Goal: Check status: Check status

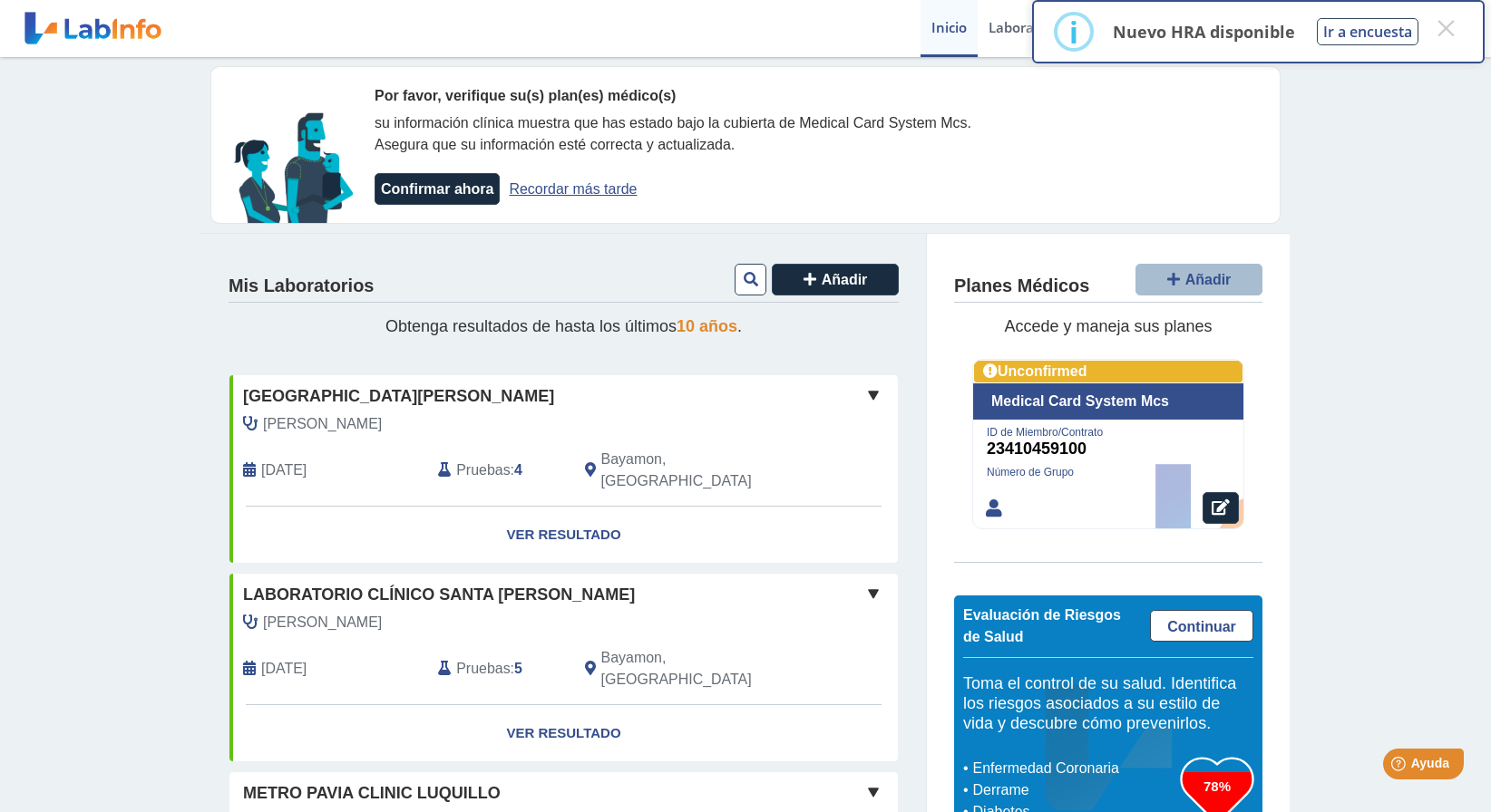
click at [409, 395] on span "[GEOGRAPHIC_DATA][PERSON_NAME]" at bounding box center [399, 397] width 311 height 25
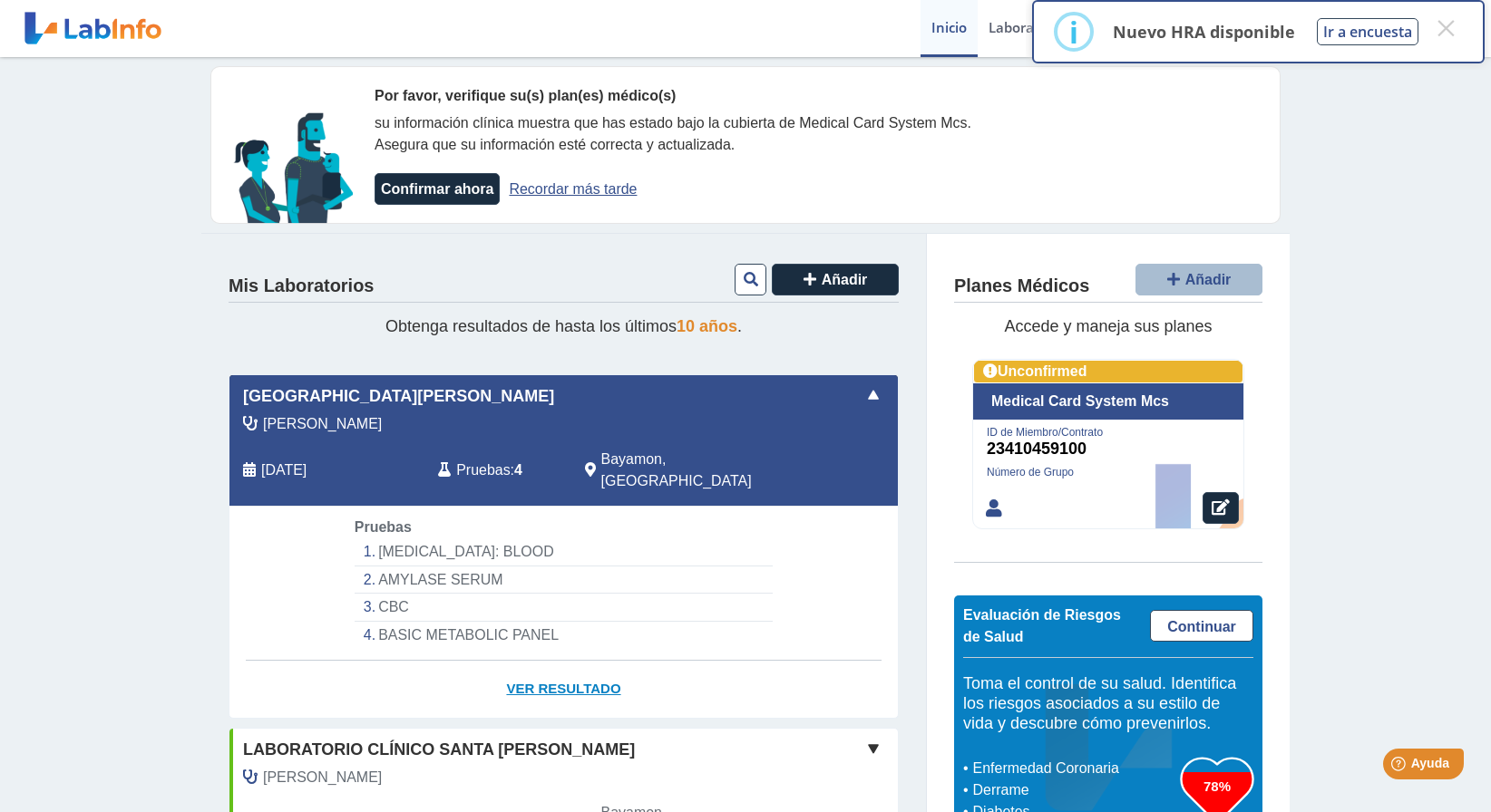
click at [530, 670] on link "Ver Resultado" at bounding box center [564, 689] width 668 height 57
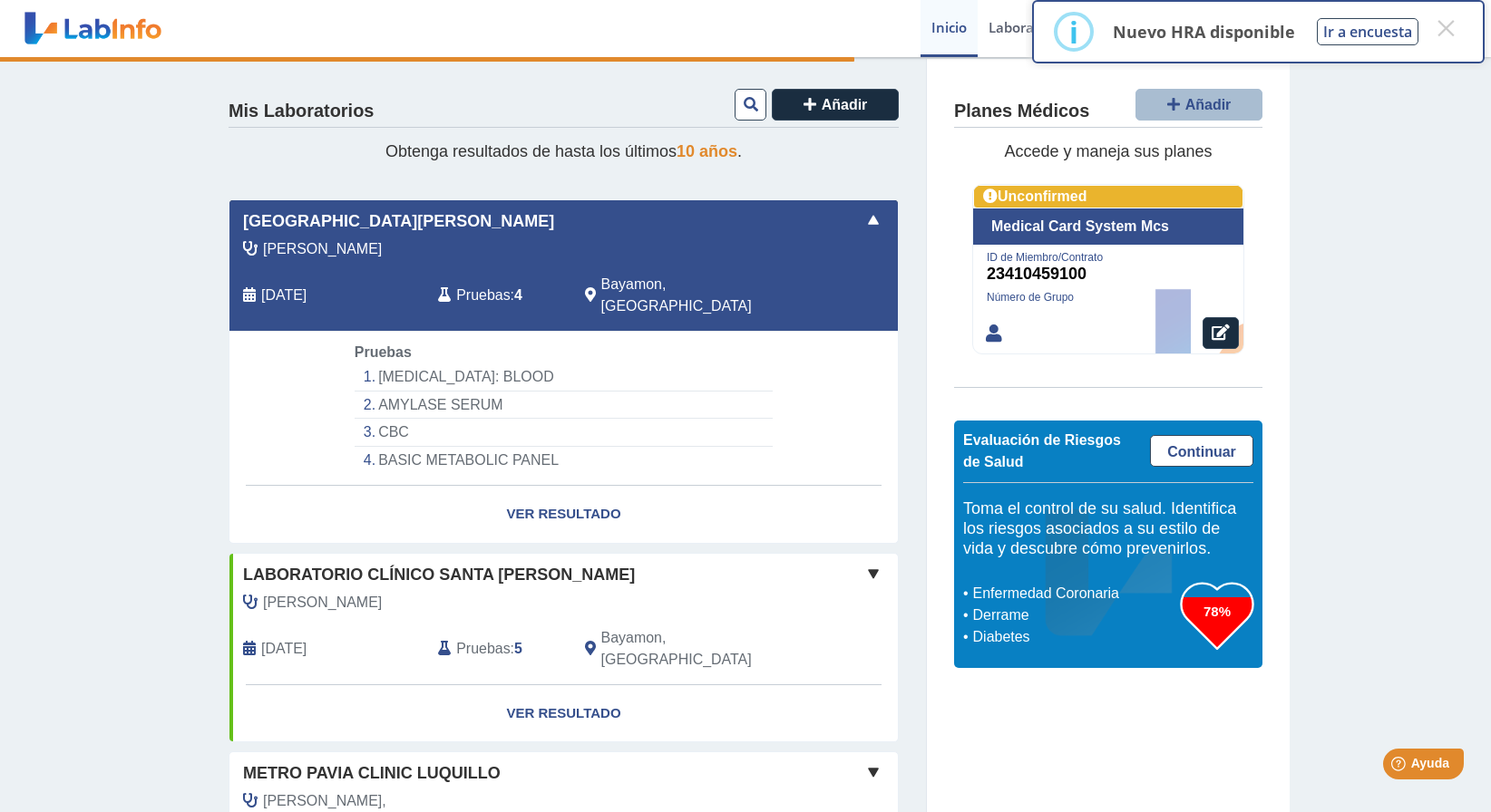
scroll to position [181, 0]
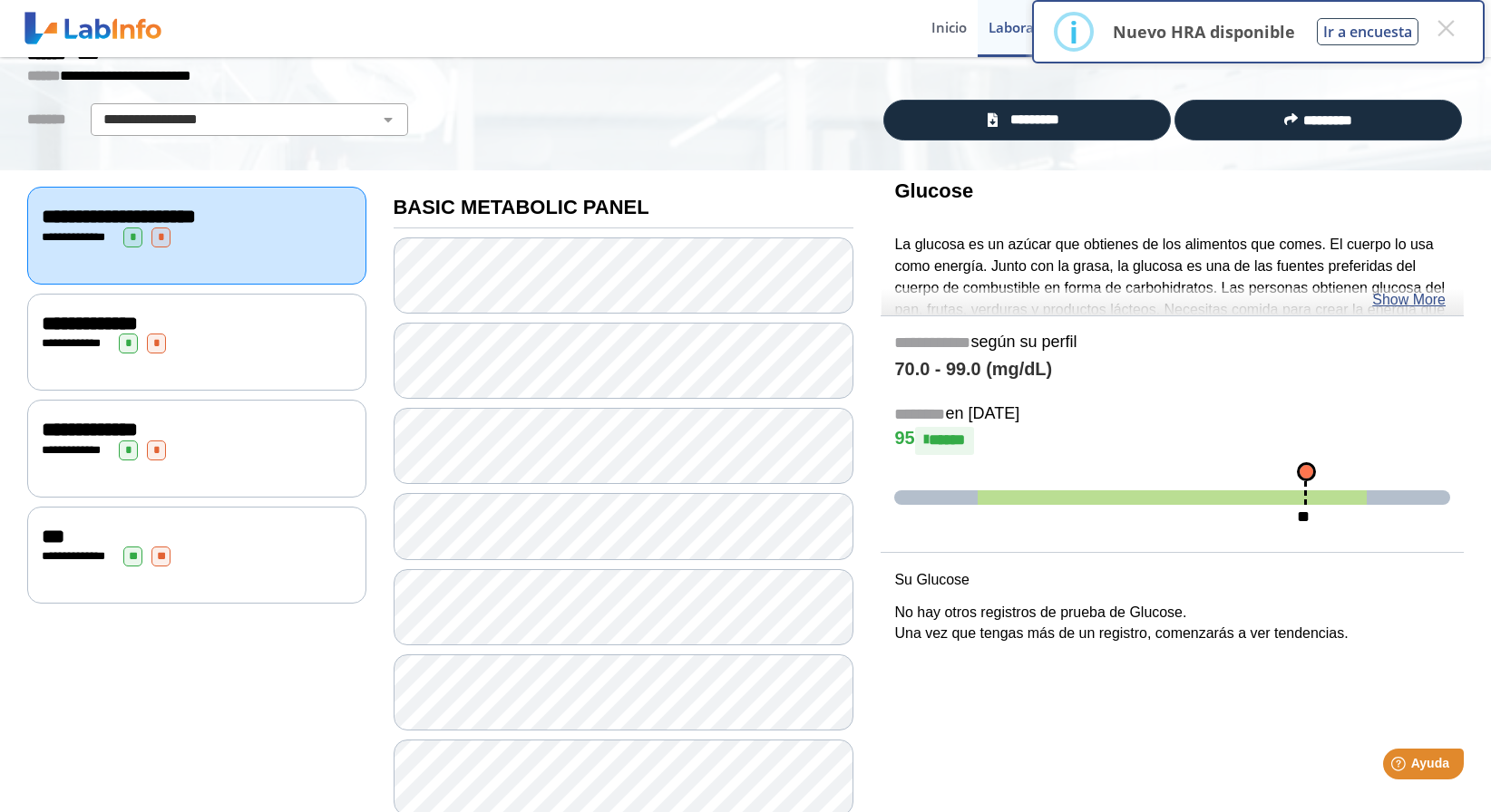
scroll to position [98, 0]
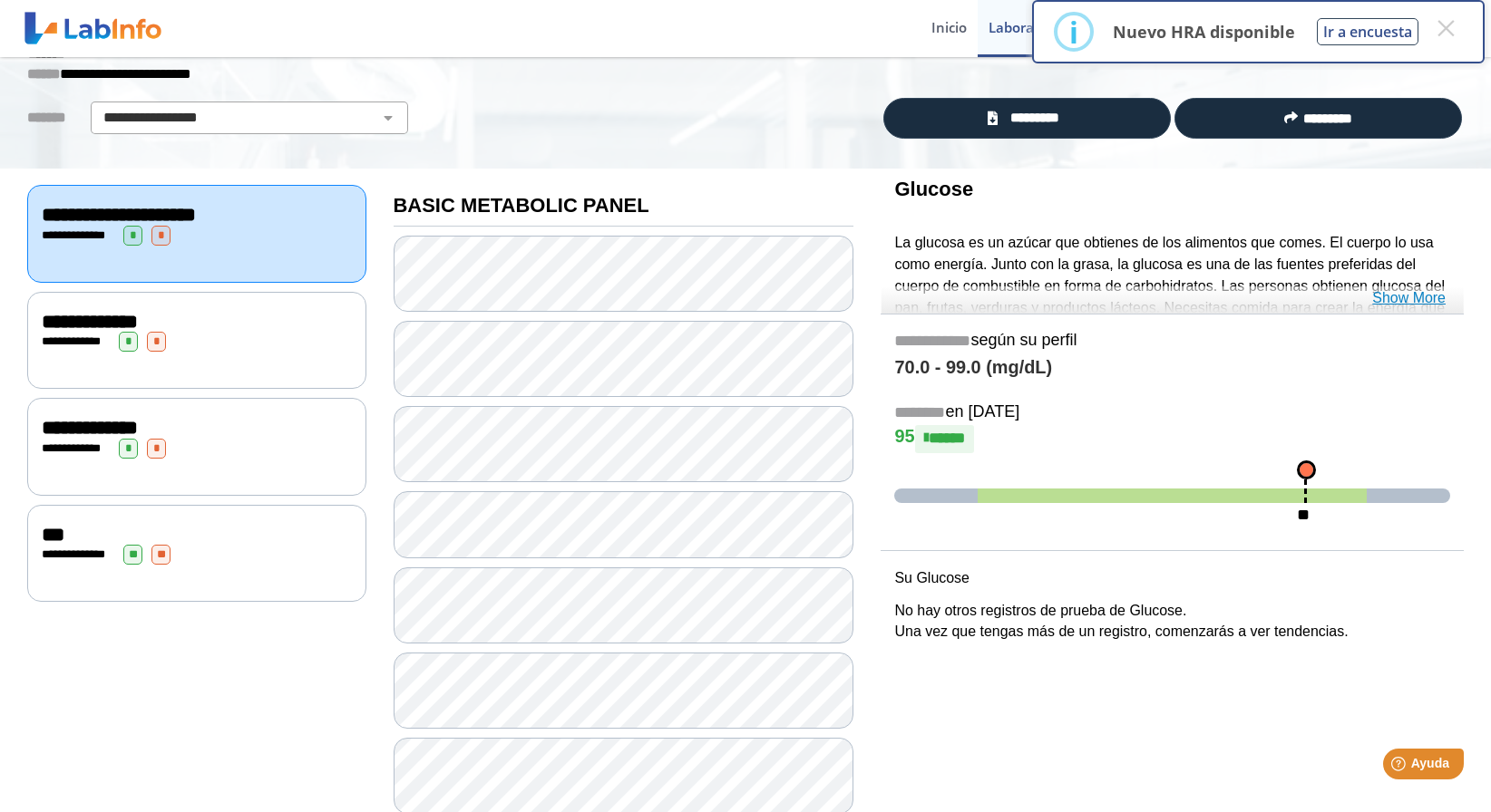
click at [1420, 301] on link "Show More" at bounding box center [1408, 298] width 74 height 22
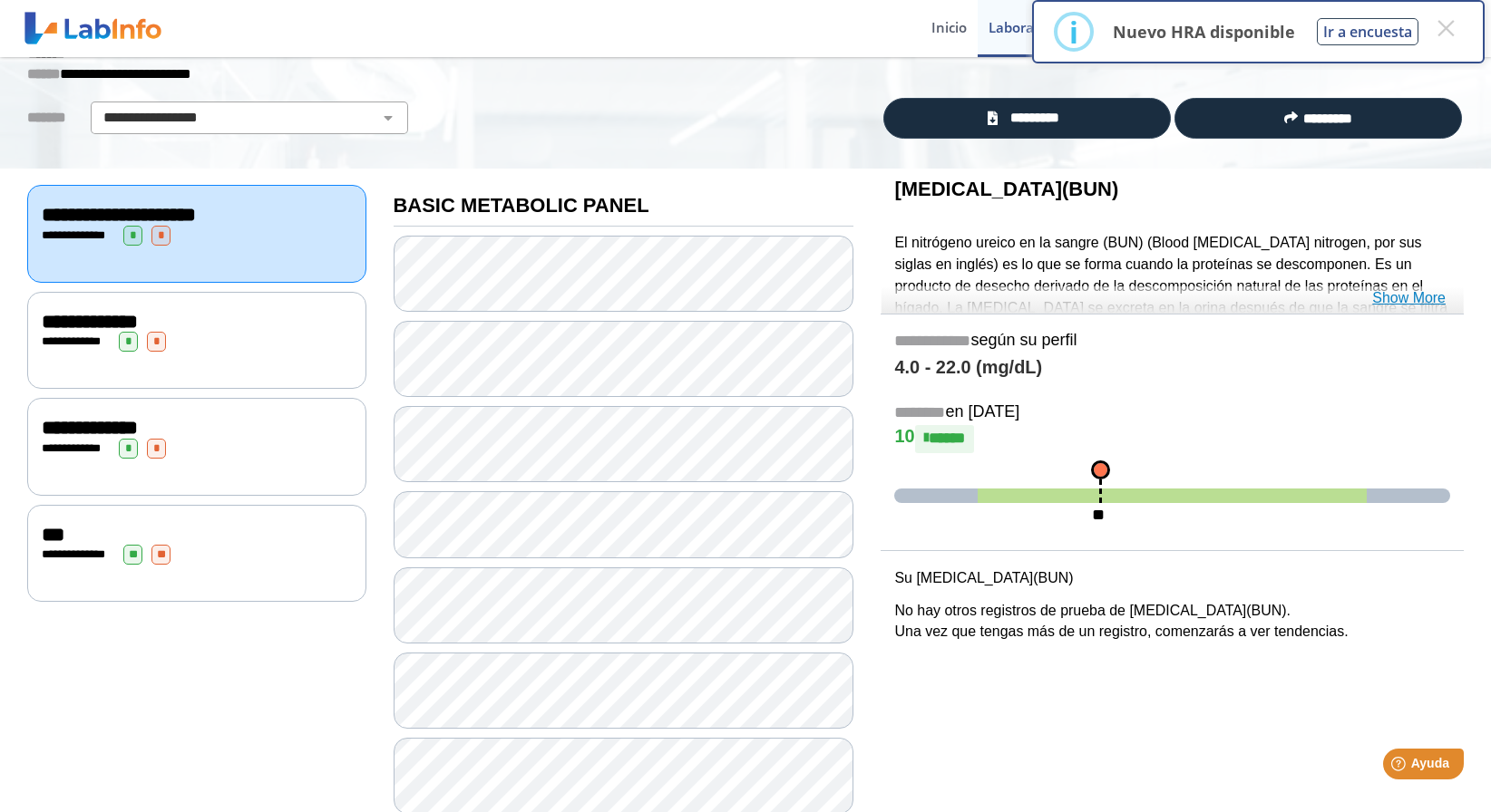
click at [1413, 304] on link "Show More" at bounding box center [1408, 298] width 74 height 22
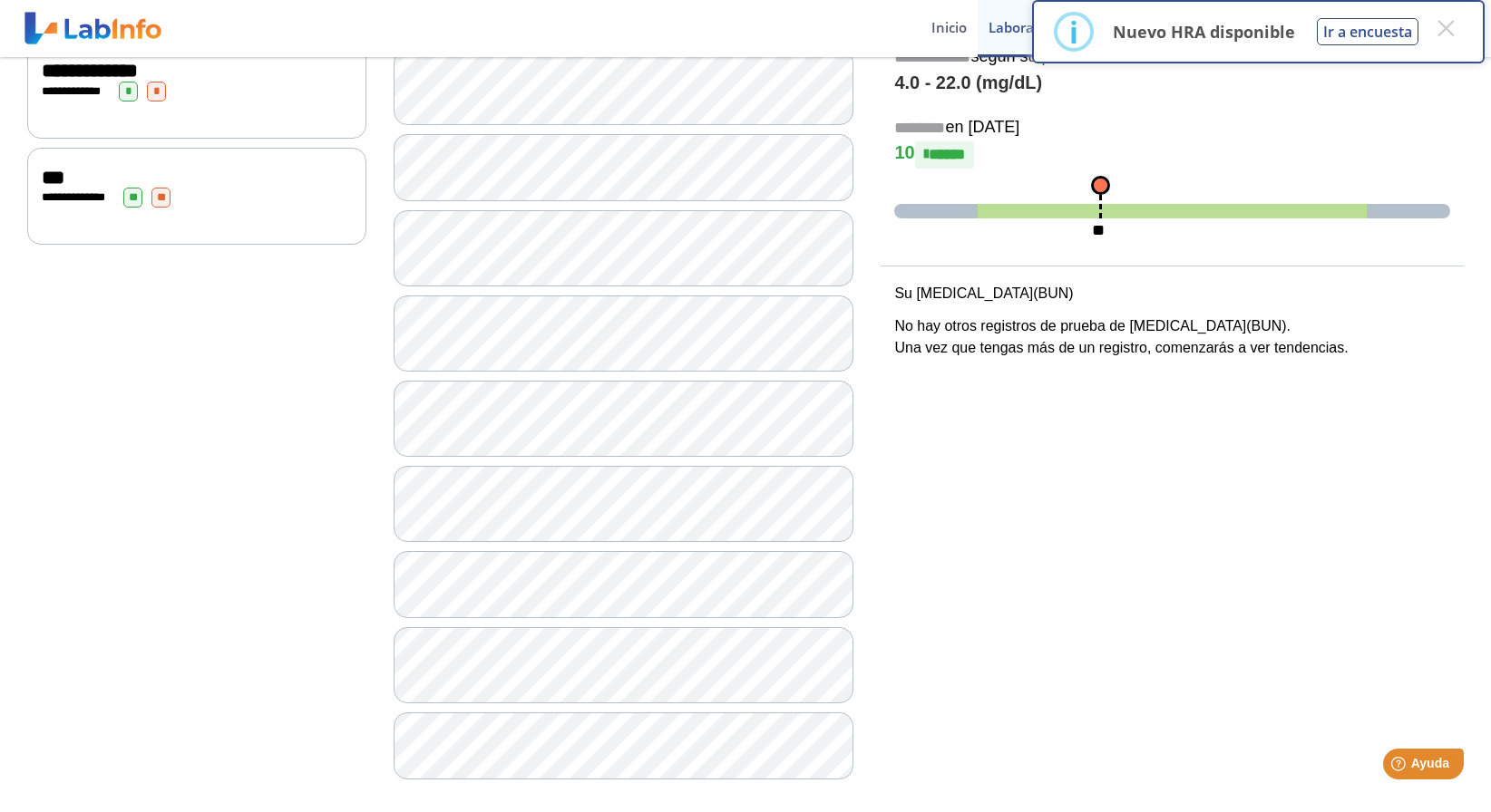
scroll to position [468, 0]
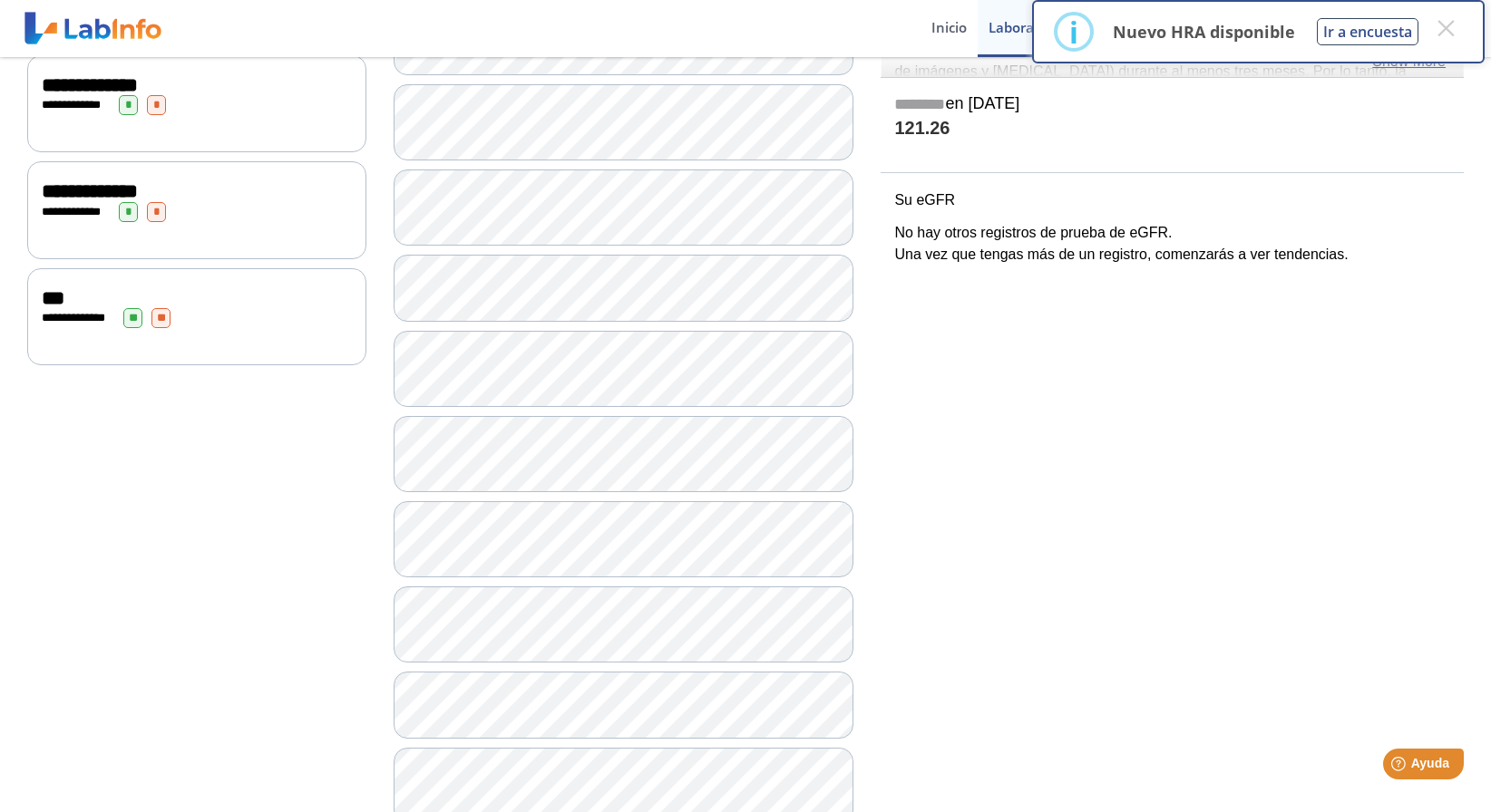
scroll to position [210, 0]
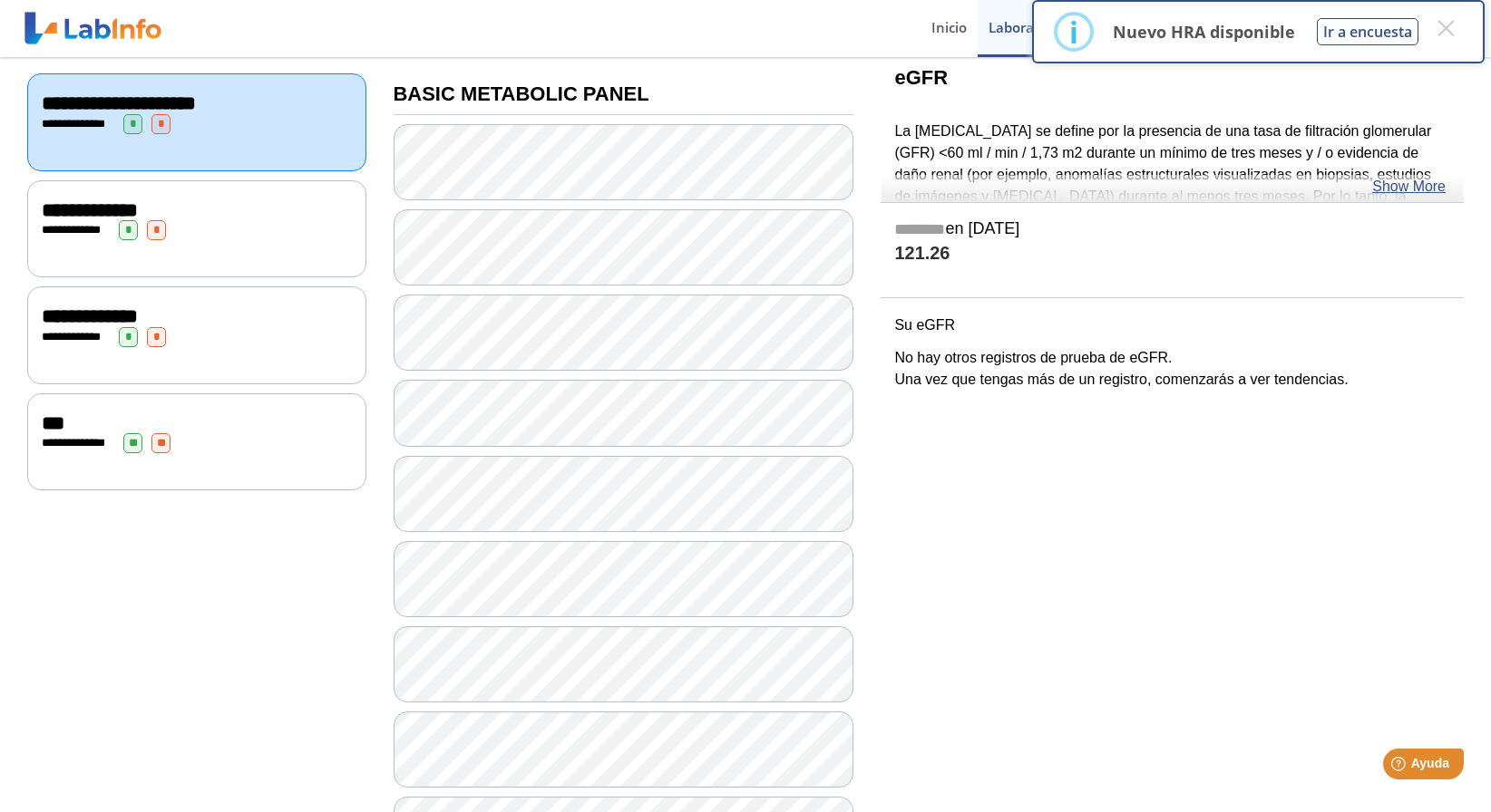
click at [257, 238] on div "**********" at bounding box center [196, 230] width 339 height 97
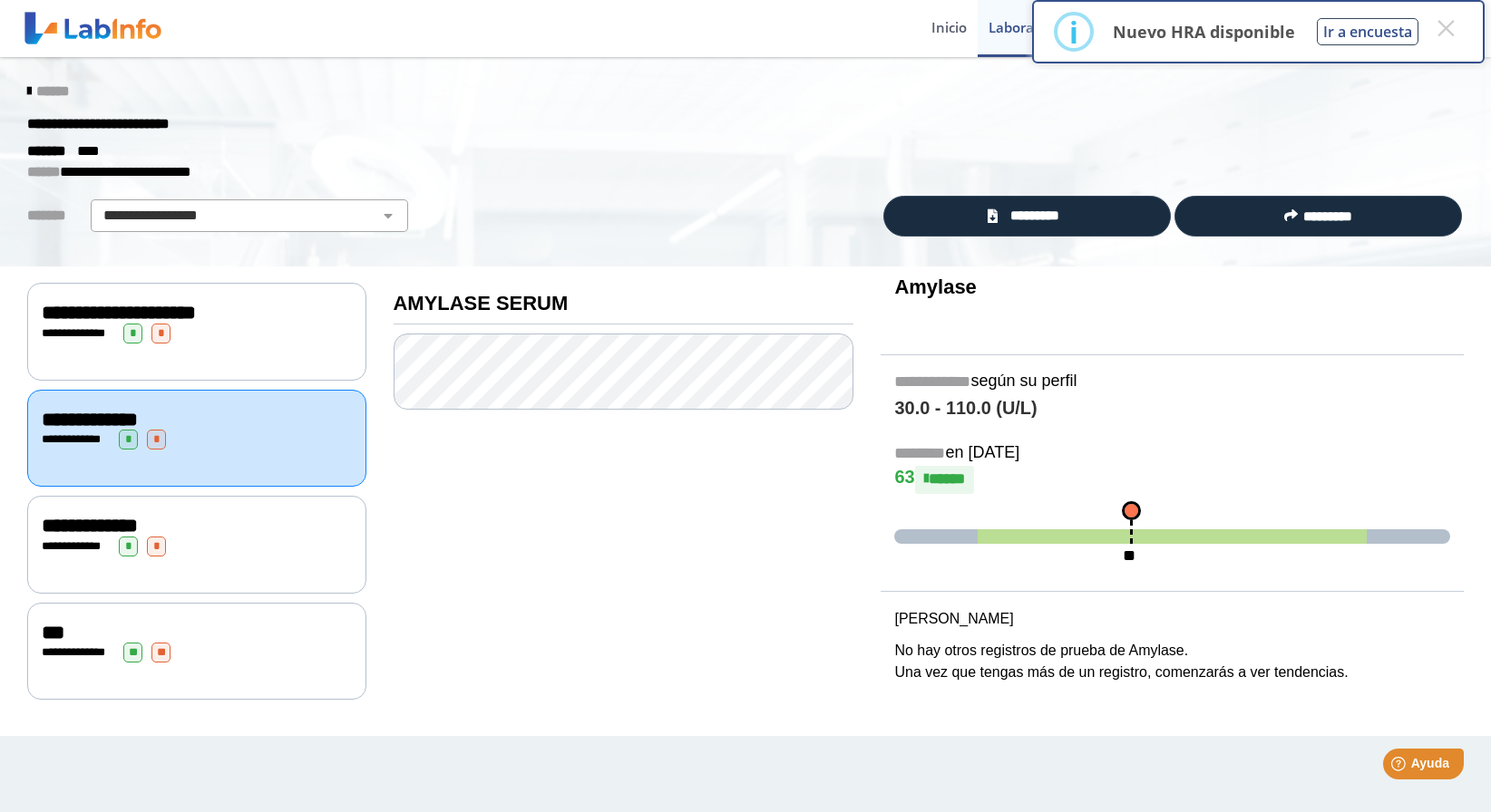
click at [216, 555] on div "**********" at bounding box center [196, 545] width 339 height 97
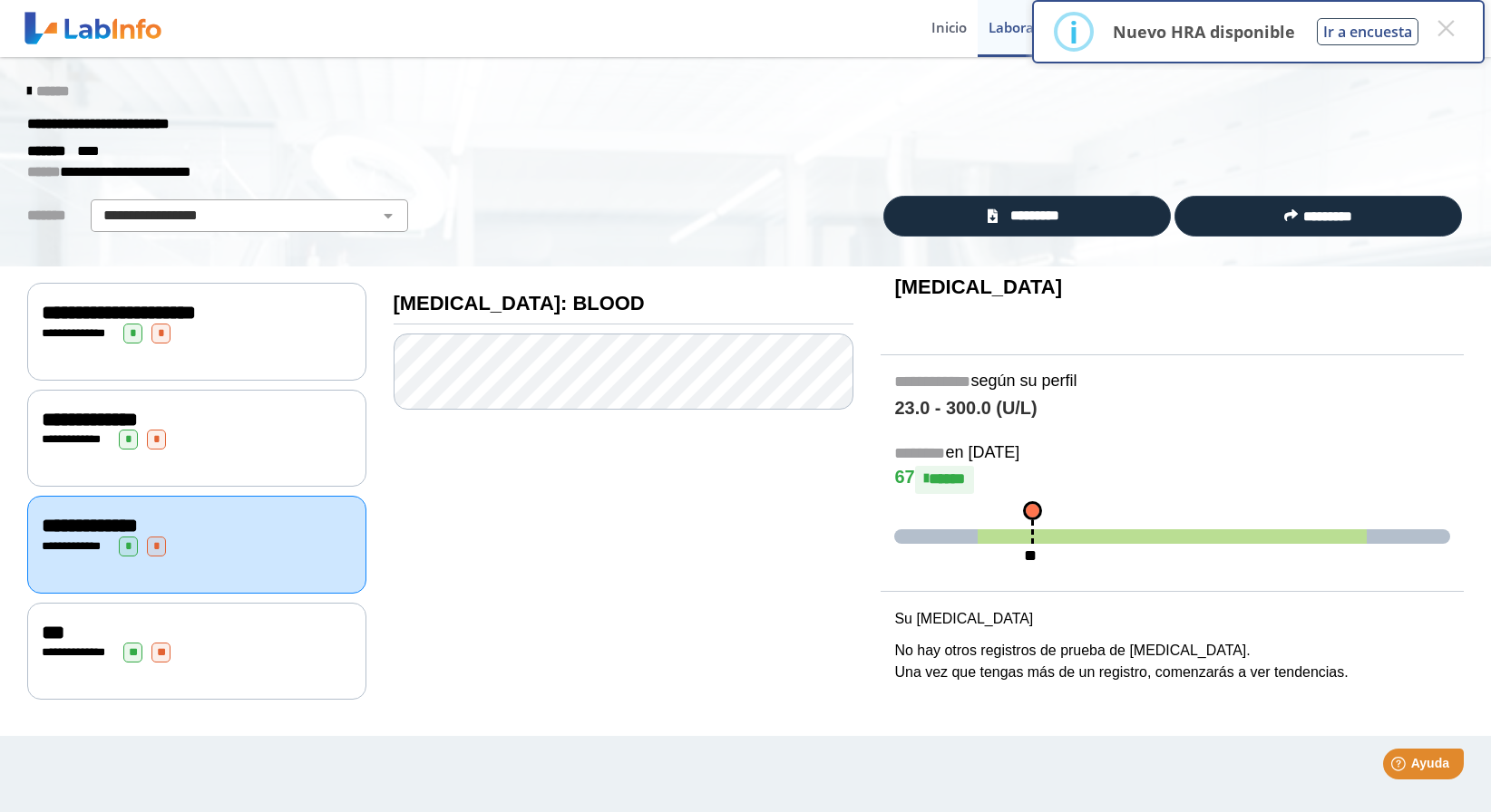
click at [295, 655] on div "**********" at bounding box center [197, 653] width 310 height 20
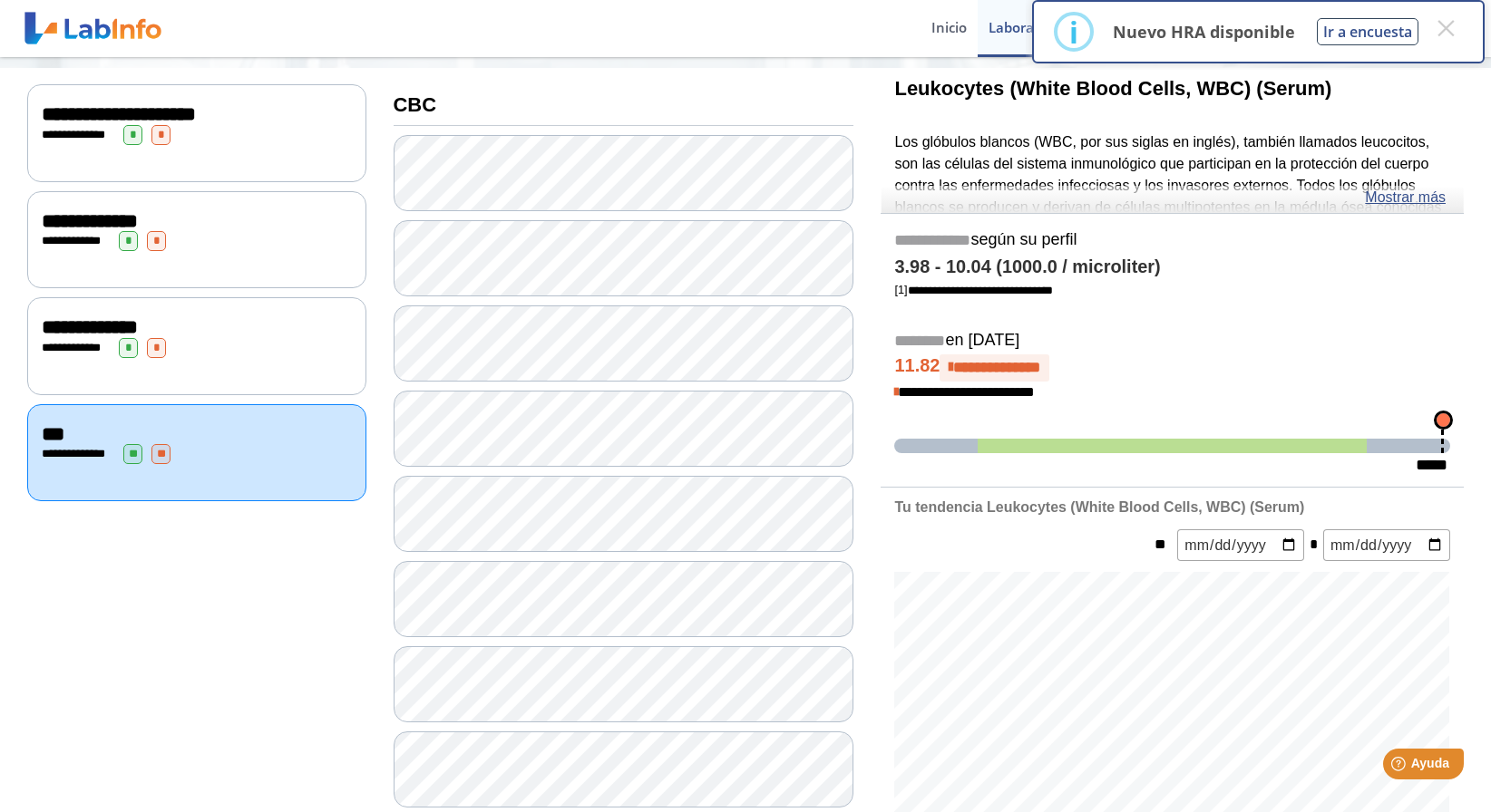
scroll to position [202, 0]
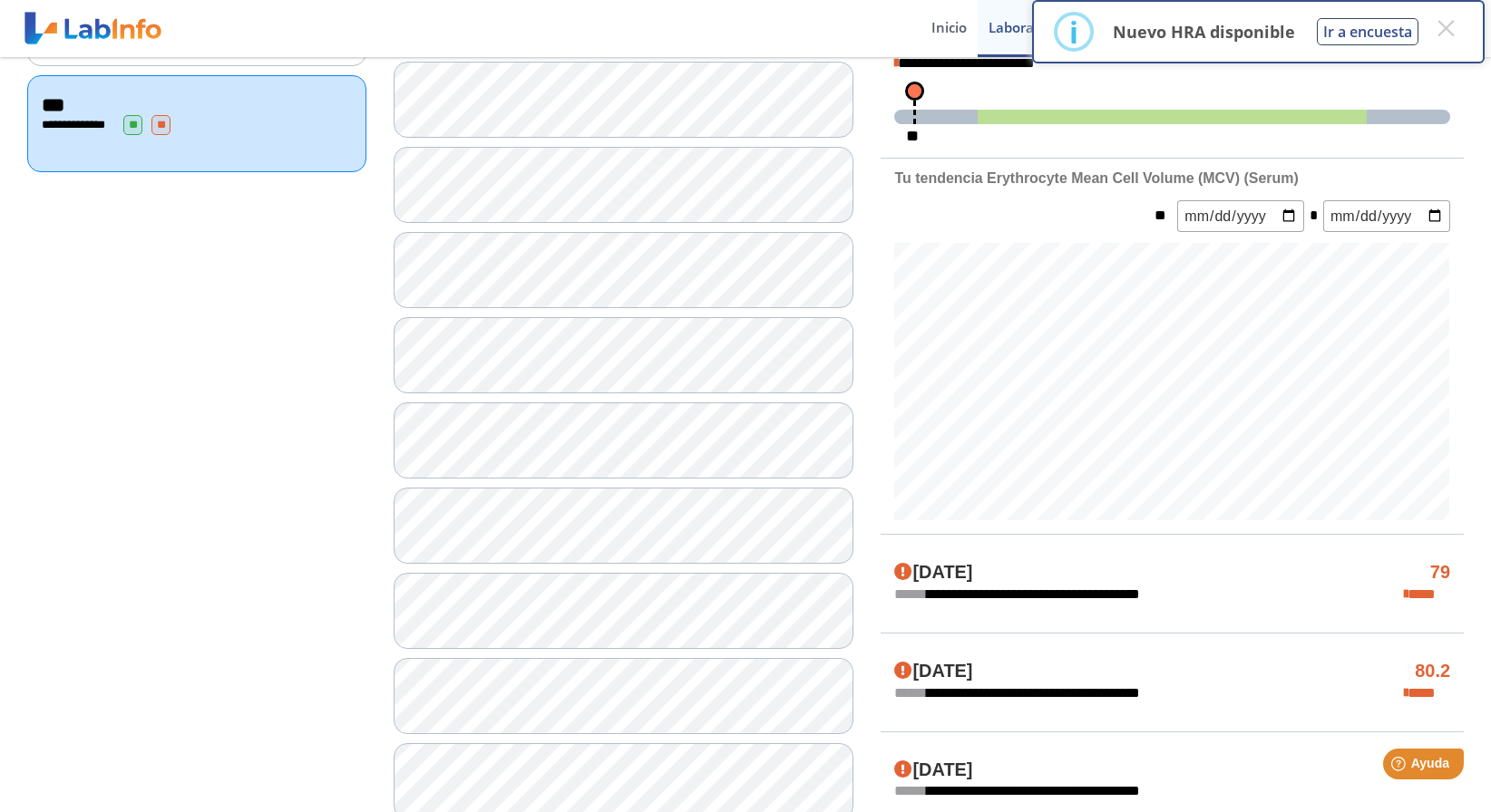
scroll to position [544, 0]
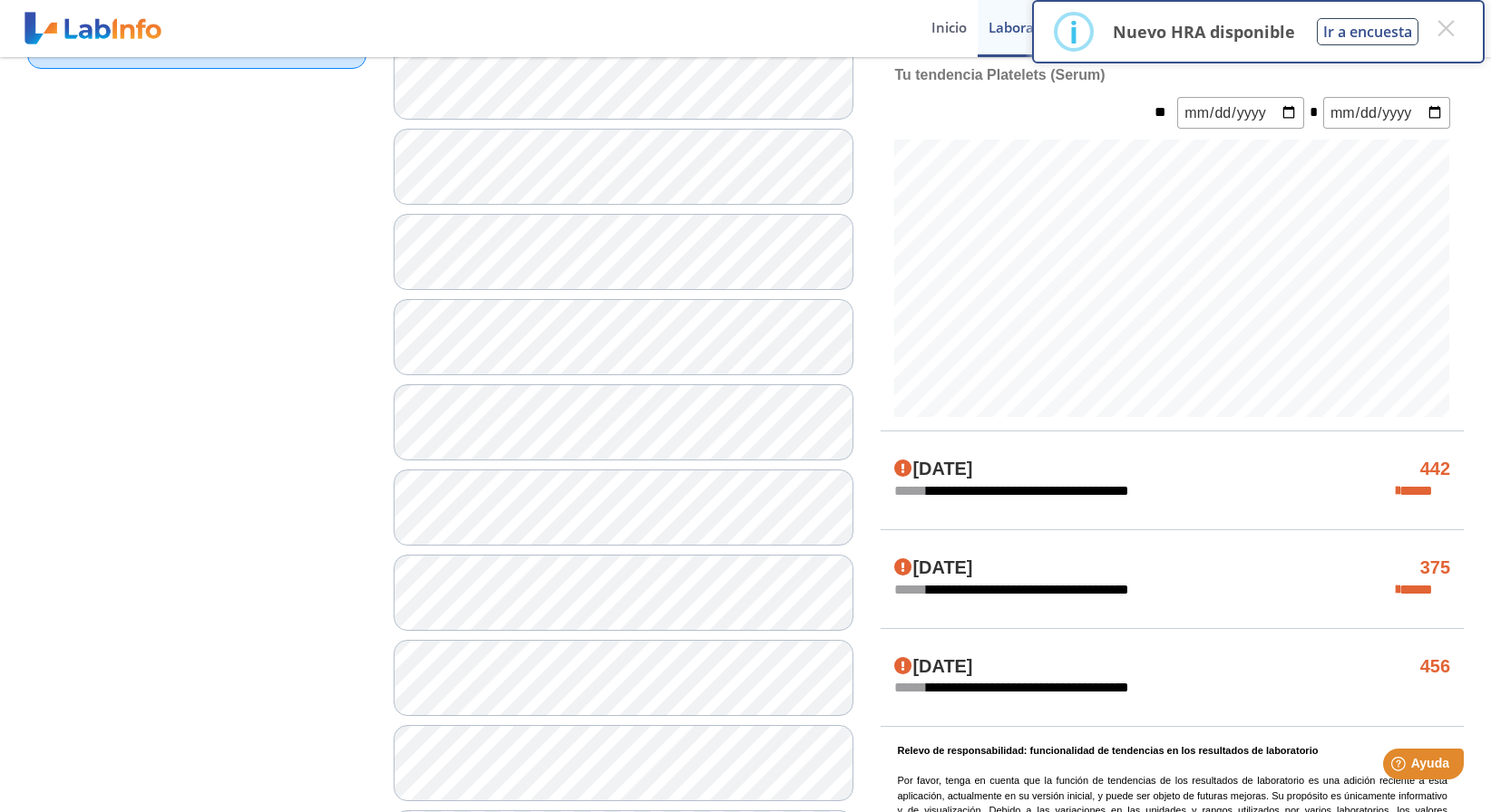
scroll to position [653, 0]
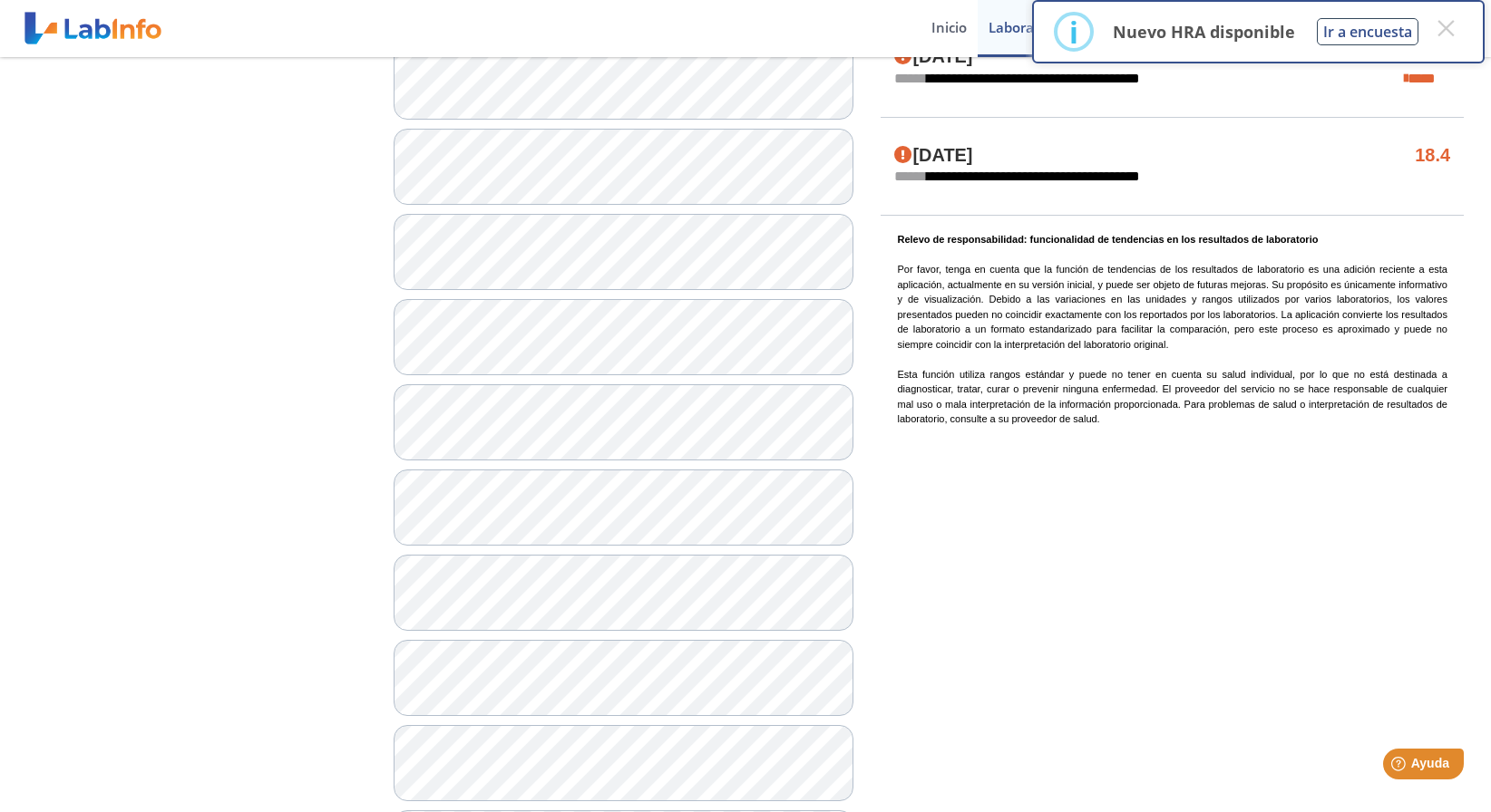
scroll to position [1150, 0]
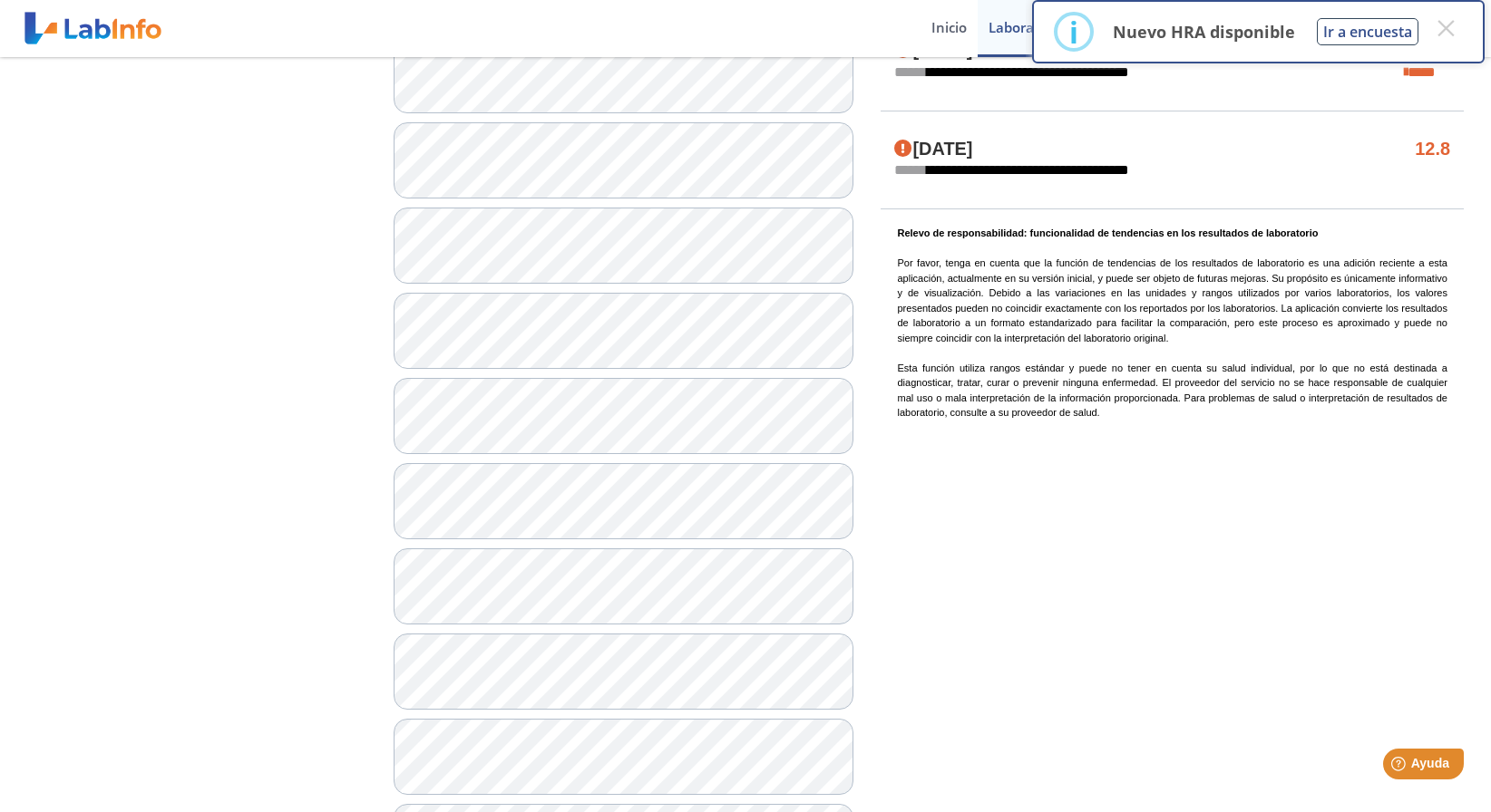
scroll to position [1151, 0]
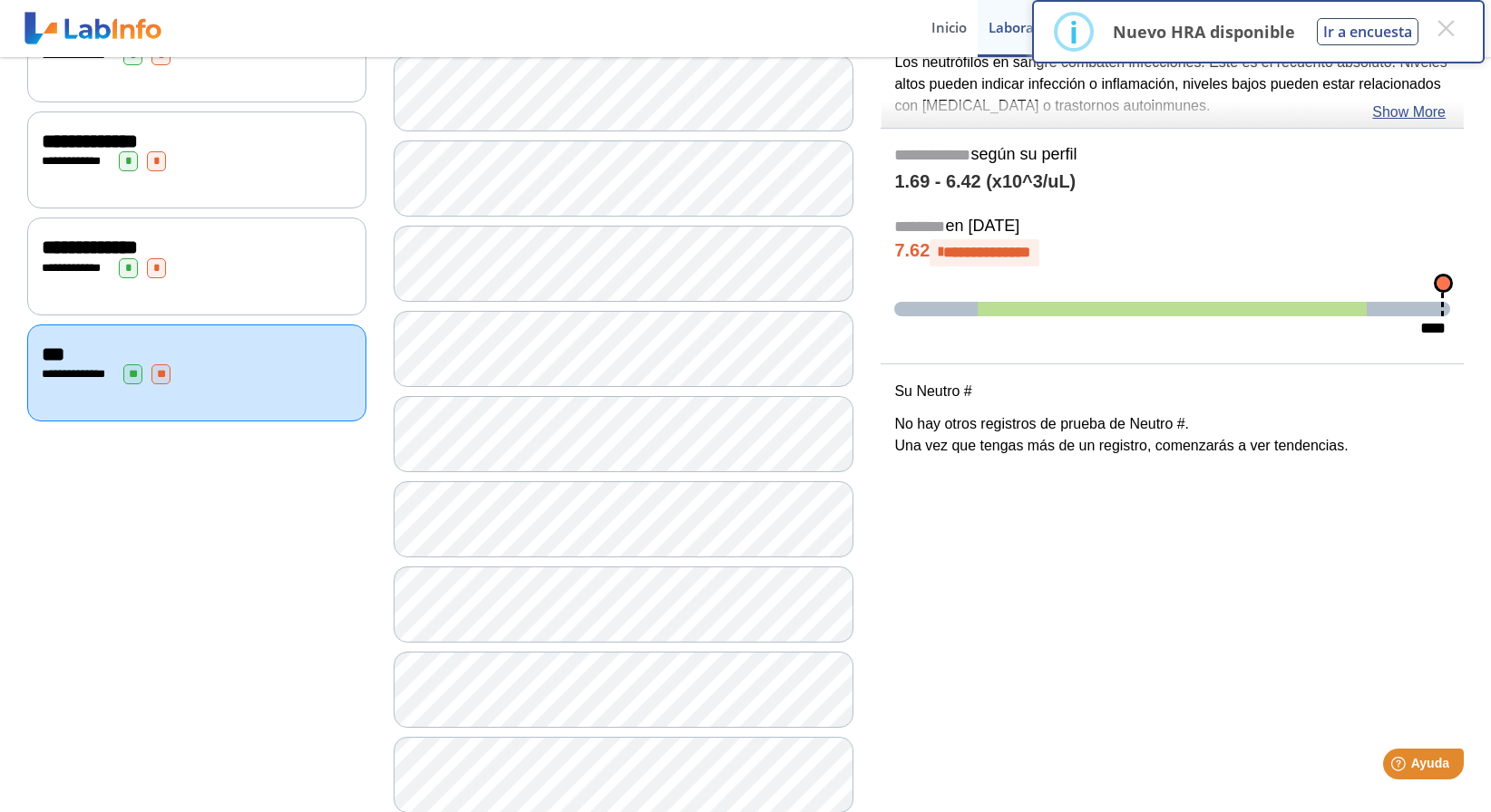
scroll to position [108, 0]
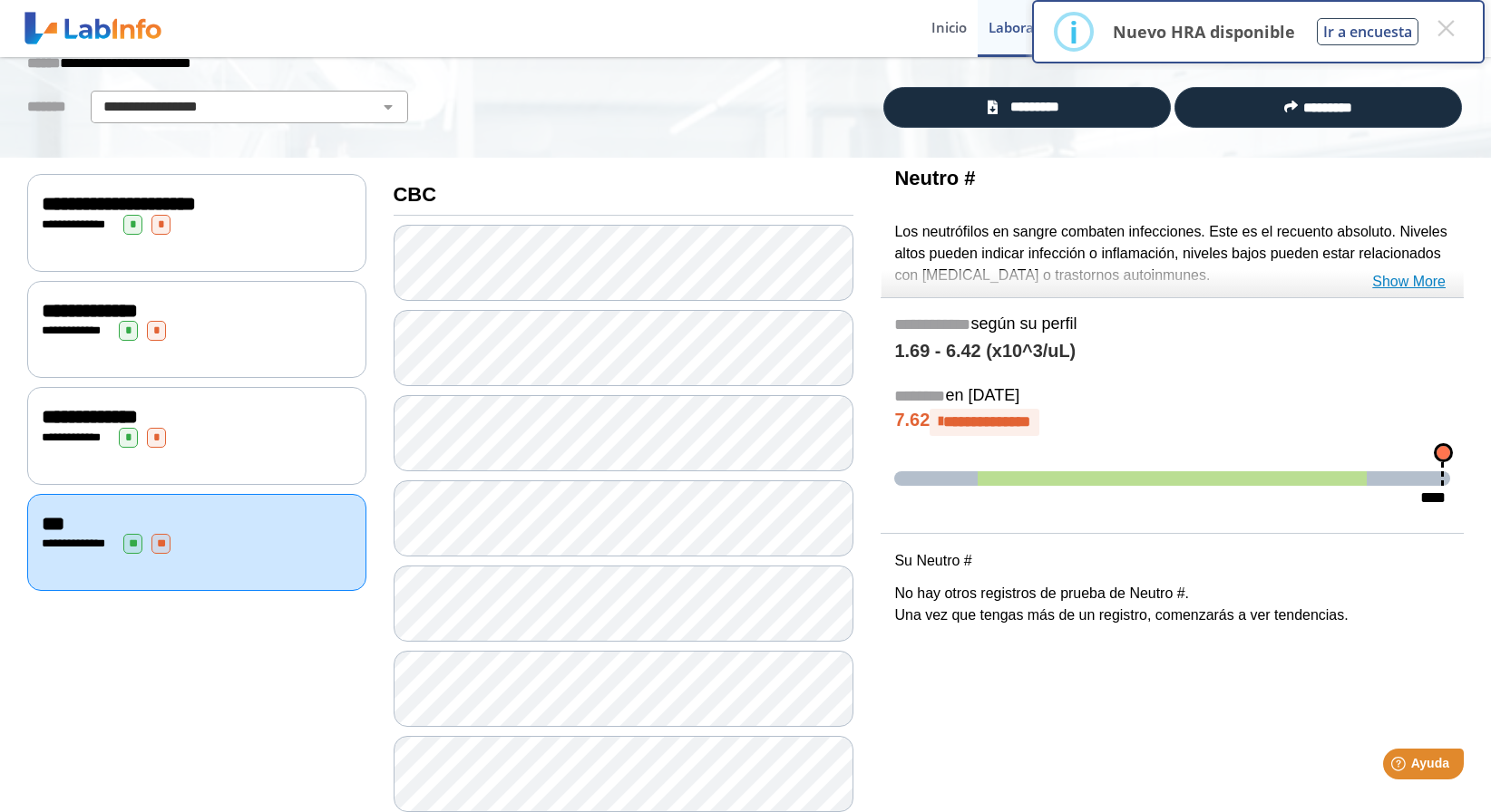
click at [1405, 284] on link "Show More" at bounding box center [1408, 282] width 74 height 22
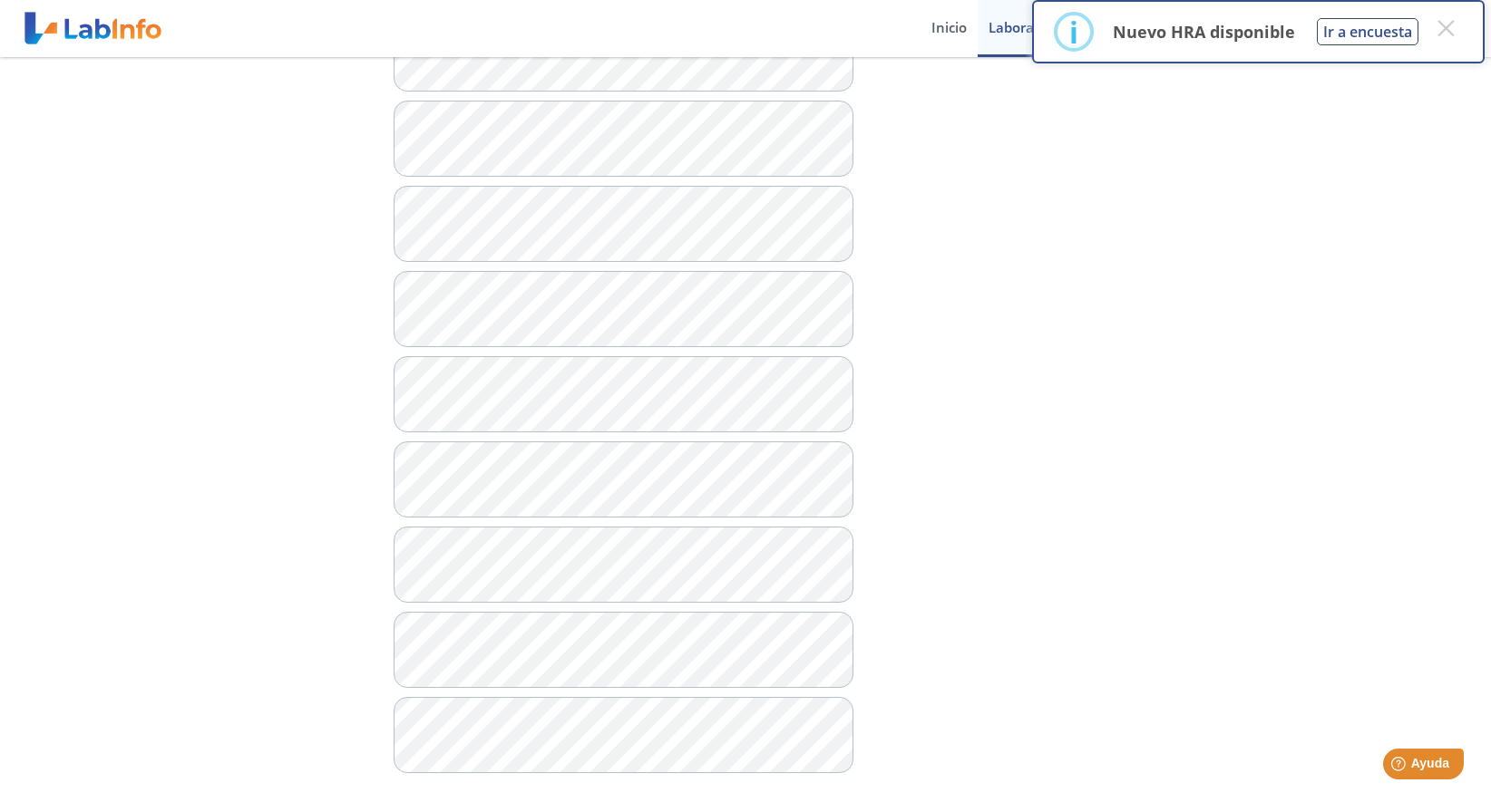
scroll to position [1433, 0]
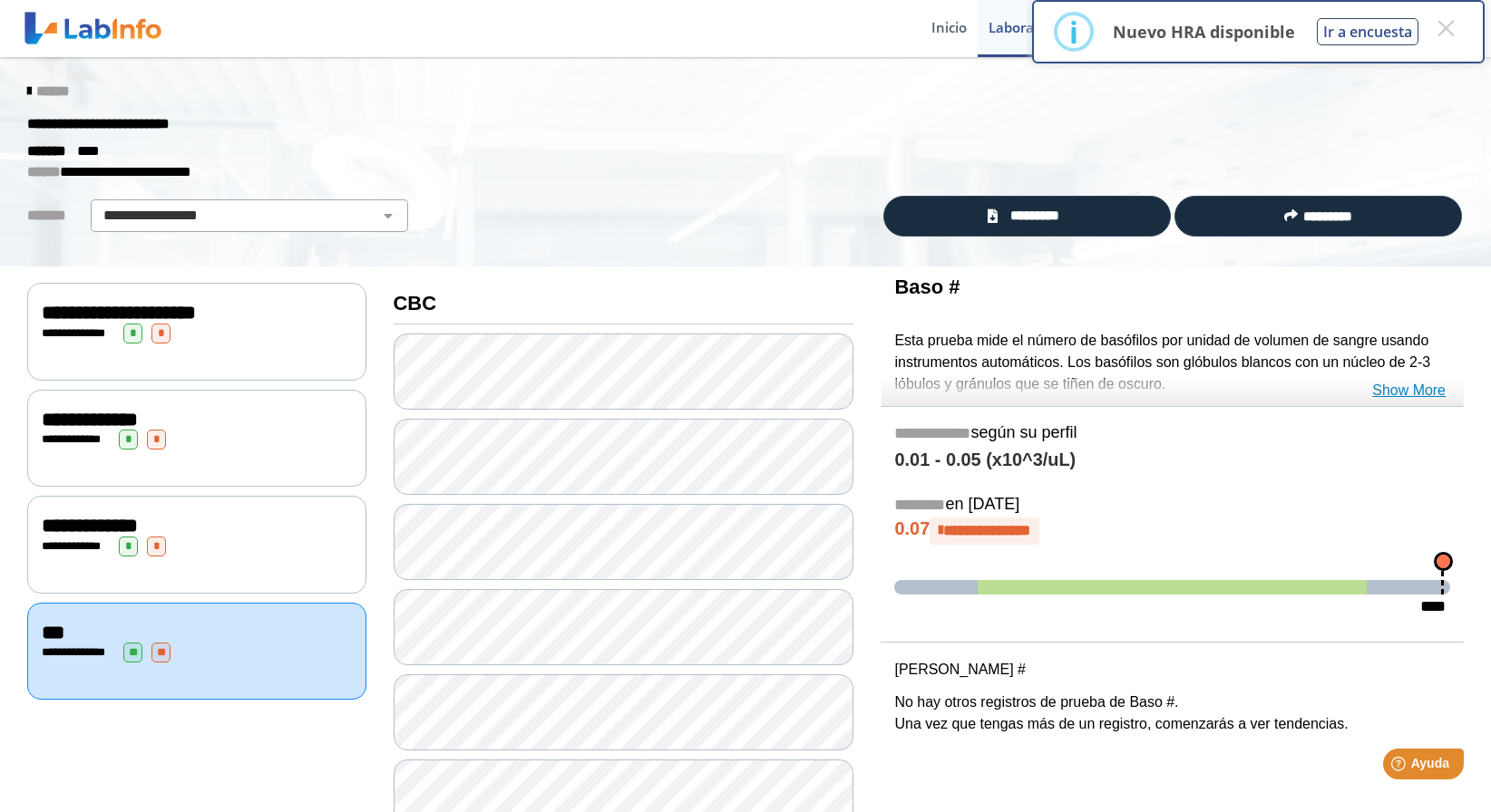
click at [1412, 388] on link "Show More" at bounding box center [1408, 391] width 74 height 22
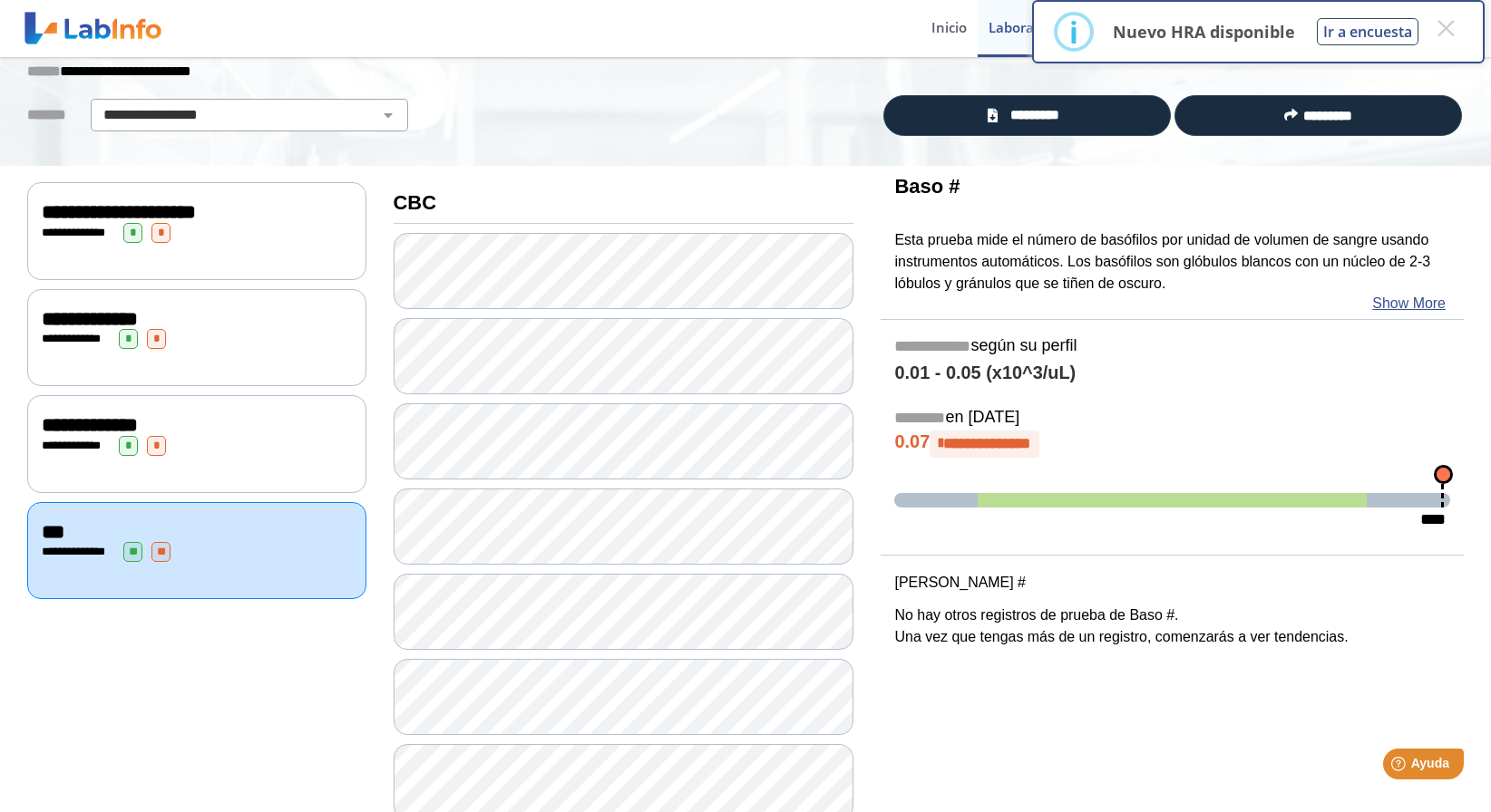
scroll to position [111, 0]
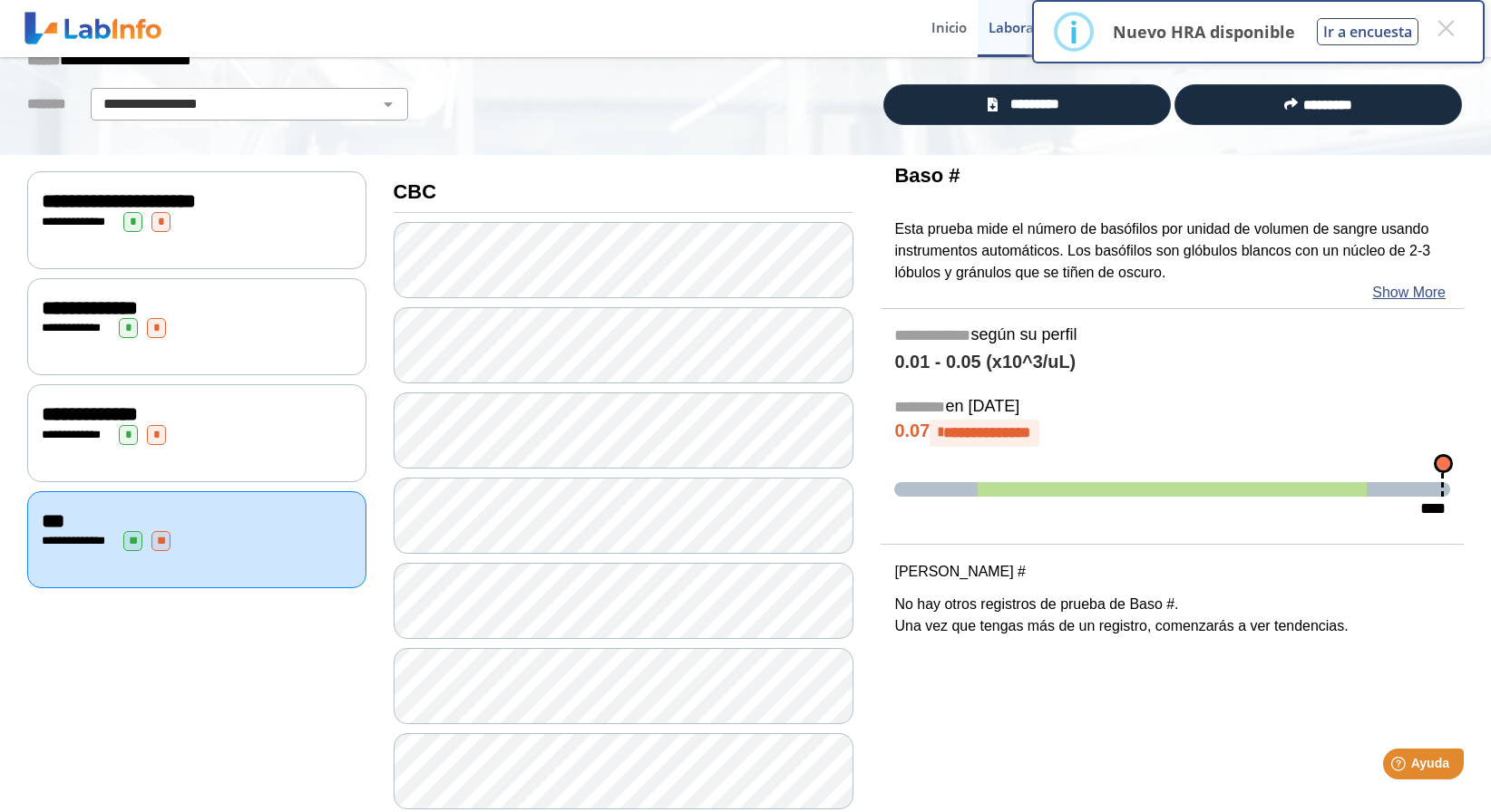
click at [1020, 425] on span "**********" at bounding box center [987, 433] width 87 height 16
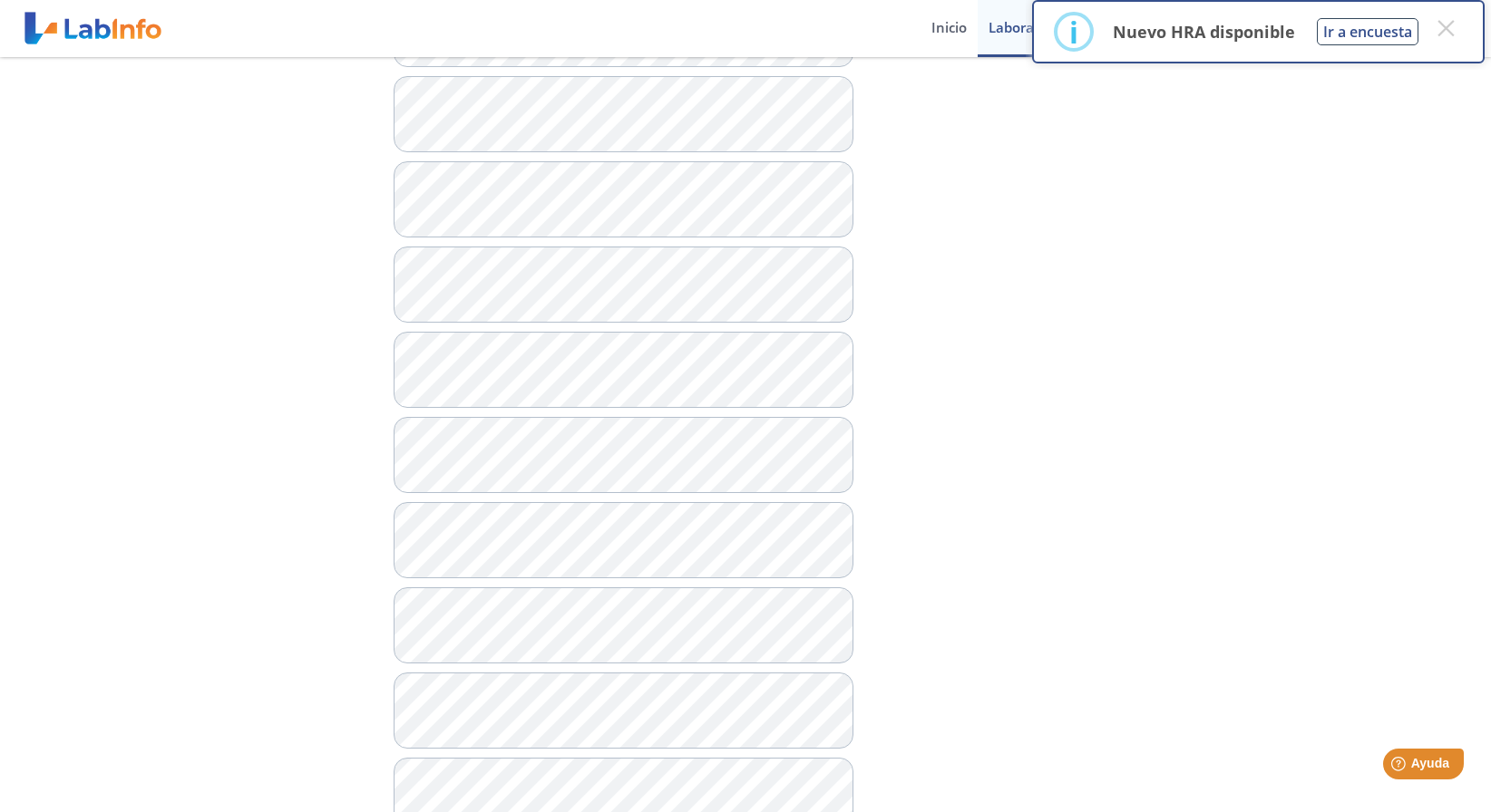
scroll to position [1433, 0]
